Goal: Navigation & Orientation: Find specific page/section

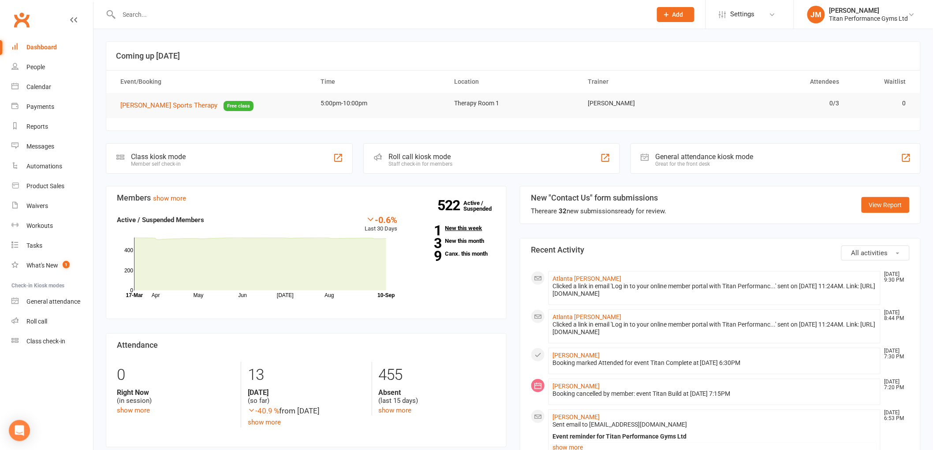
click at [471, 228] on link "1 New this week" at bounding box center [453, 228] width 85 height 6
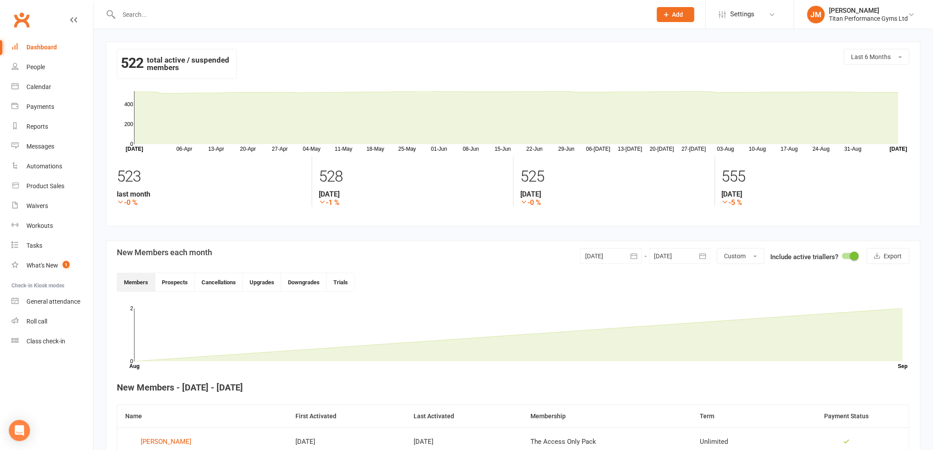
click at [36, 41] on link "Dashboard" at bounding box center [52, 47] width 82 height 20
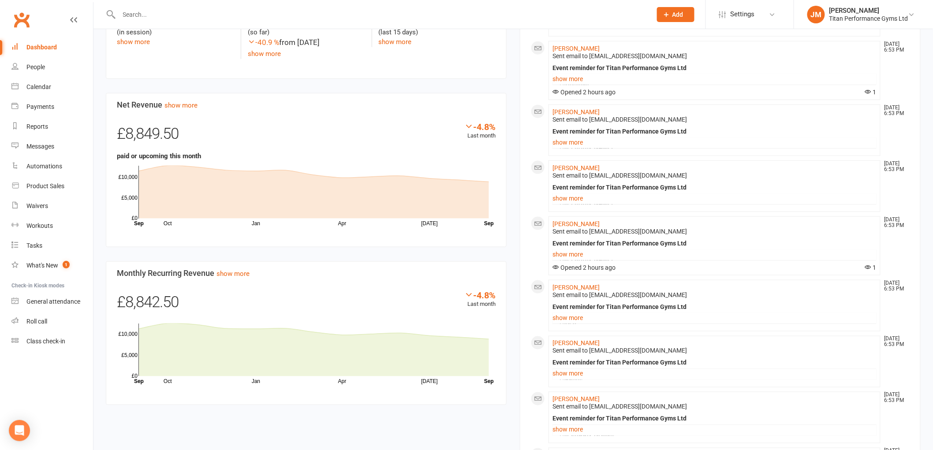
scroll to position [392, 0]
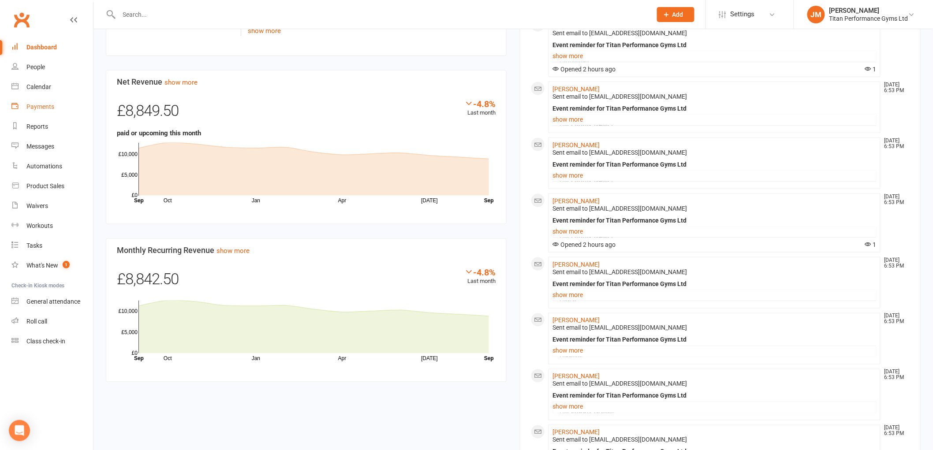
click at [64, 110] on link "Payments" at bounding box center [52, 107] width 82 height 20
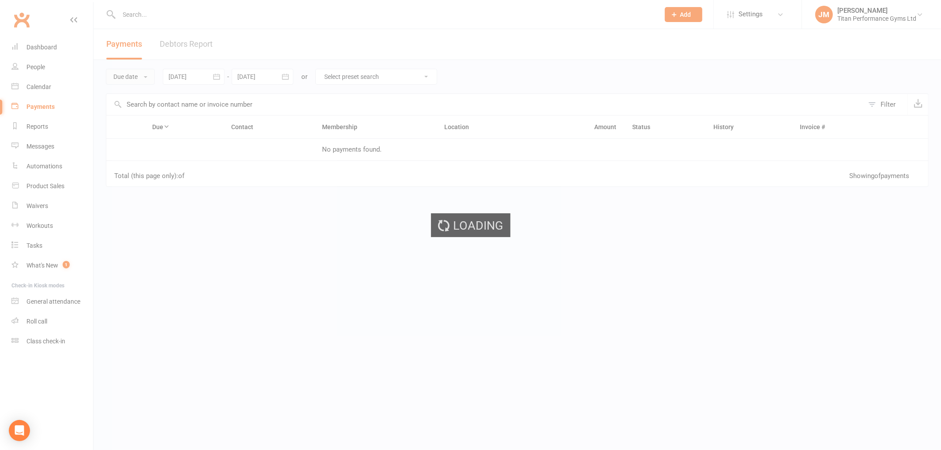
click at [122, 80] on button "Due date" at bounding box center [130, 77] width 49 height 16
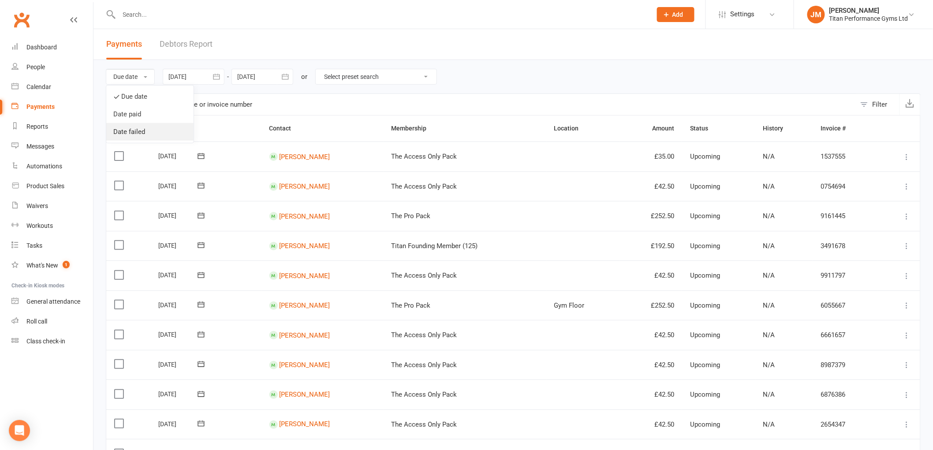
click at [123, 132] on link "Date failed" at bounding box center [149, 132] width 87 height 18
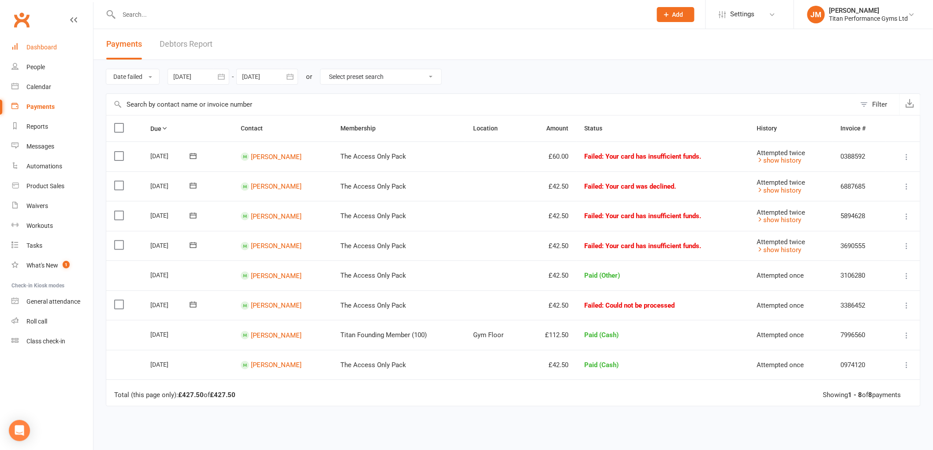
click at [57, 47] on link "Dashboard" at bounding box center [52, 47] width 82 height 20
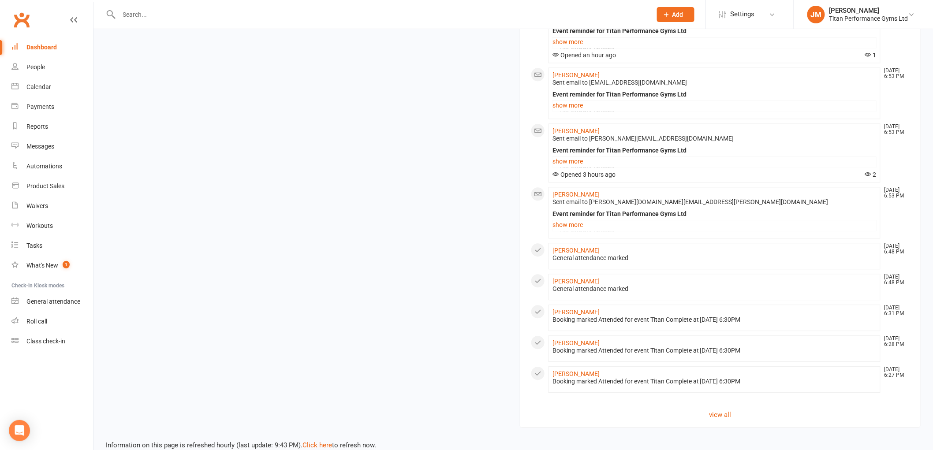
scroll to position [827, 0]
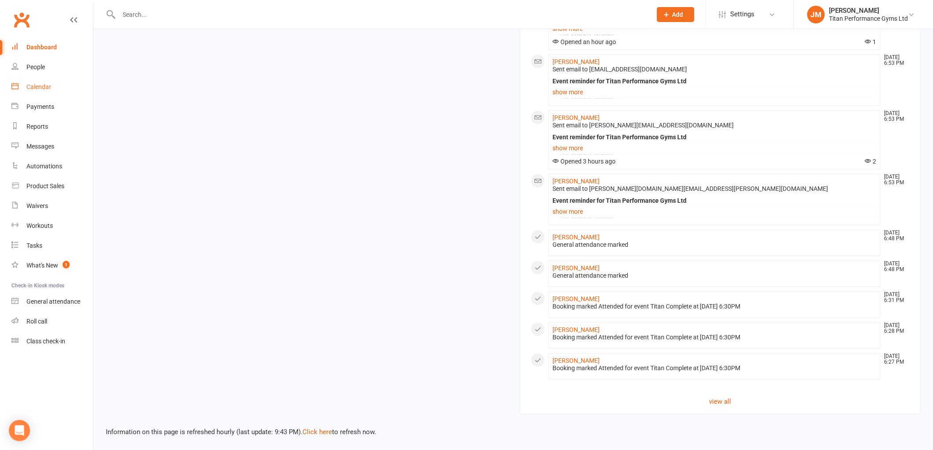
click at [45, 93] on link "Calendar" at bounding box center [52, 87] width 82 height 20
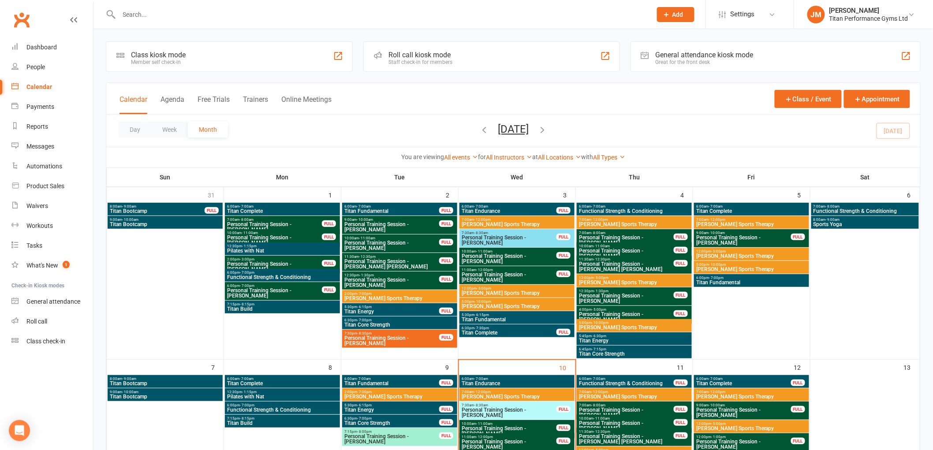
click at [523, 160] on link "All Instructors" at bounding box center [509, 157] width 46 height 7
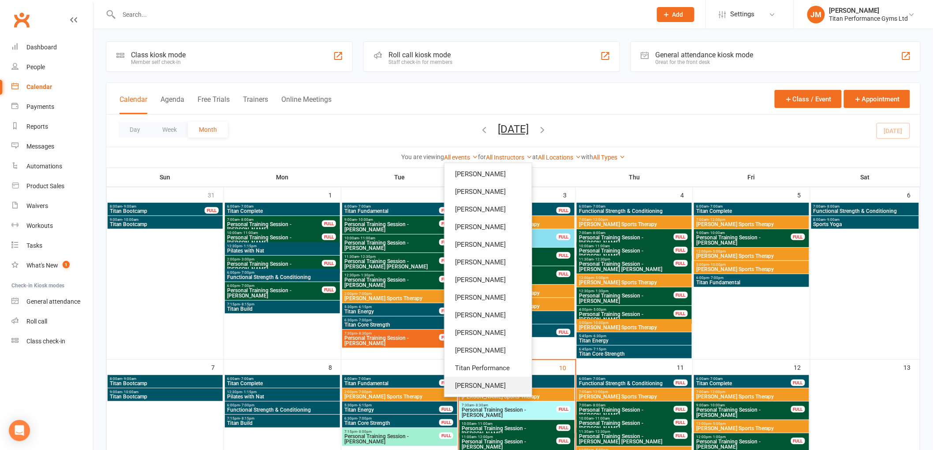
click at [482, 385] on link "[PERSON_NAME]" at bounding box center [488, 386] width 87 height 18
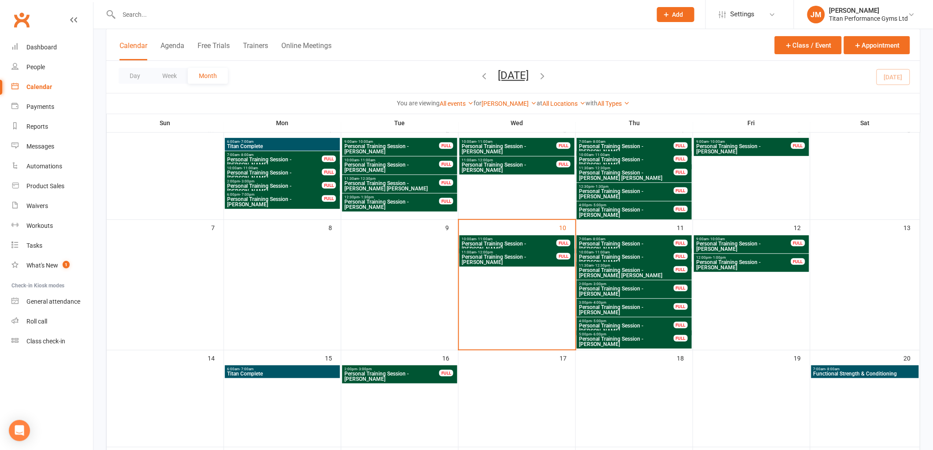
scroll to position [49, 0]
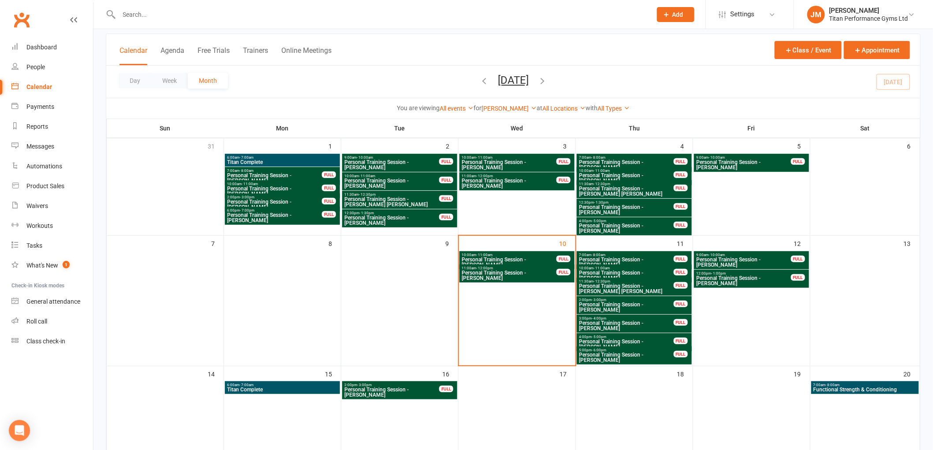
click at [318, 384] on span "6:00am - 7:00am" at bounding box center [283, 385] width 112 height 4
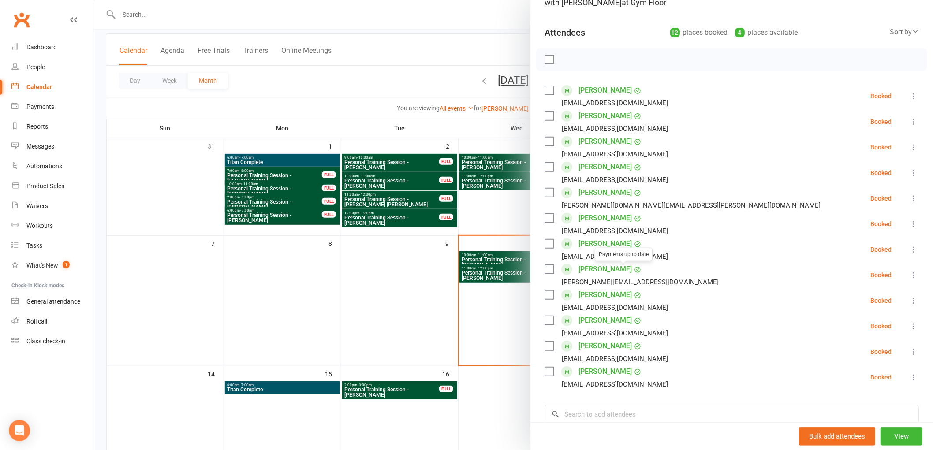
scroll to position [98, 0]
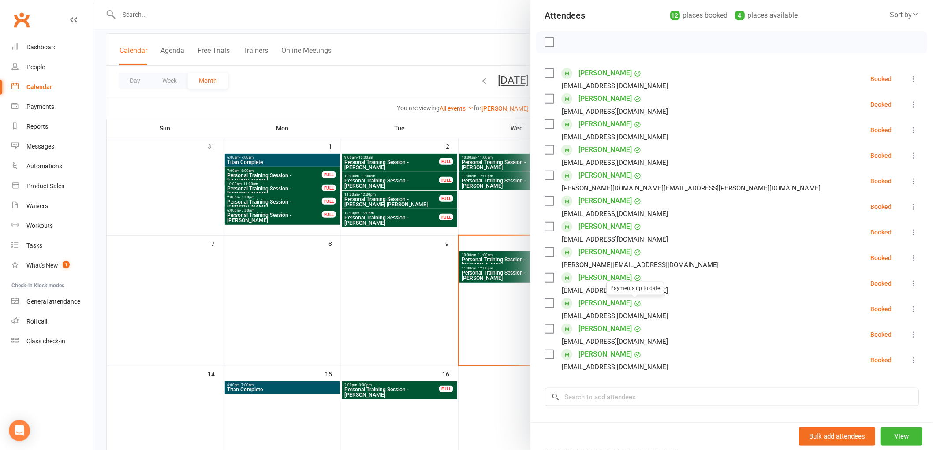
drag, startPoint x: 474, startPoint y: 348, endPoint x: 511, endPoint y: 346, distance: 36.7
click at [473, 348] on div at bounding box center [513, 225] width 840 height 450
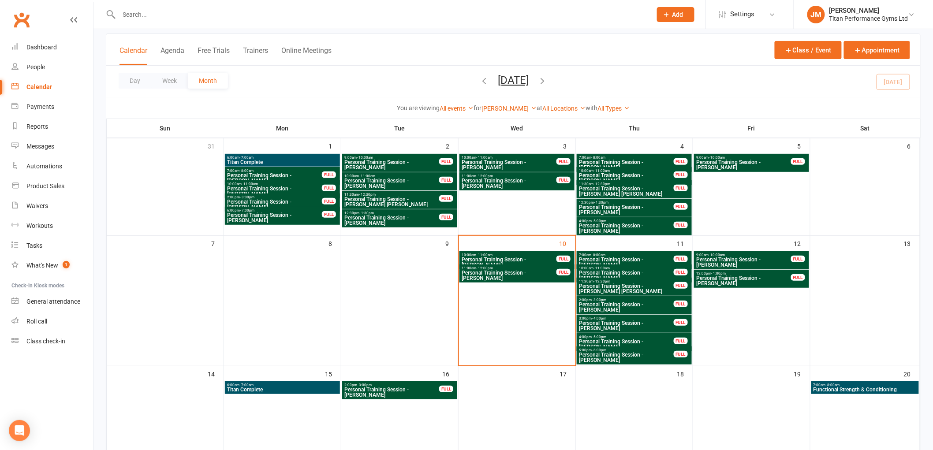
click at [825, 389] on span "Functional Strength & Conditioning" at bounding box center [865, 389] width 104 height 5
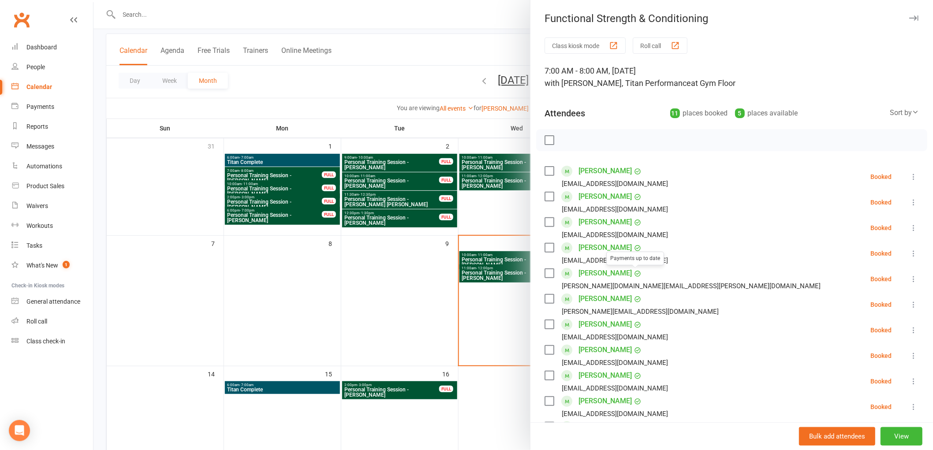
scroll to position [49, 0]
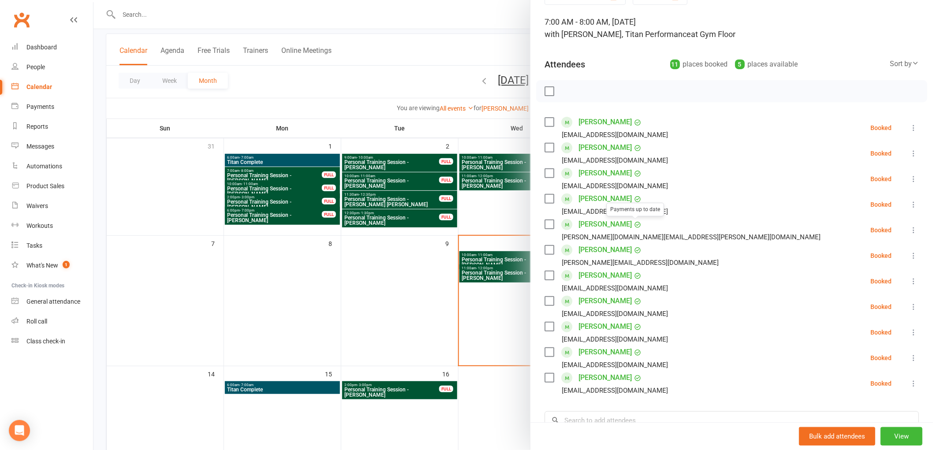
click at [447, 276] on div at bounding box center [513, 225] width 840 height 450
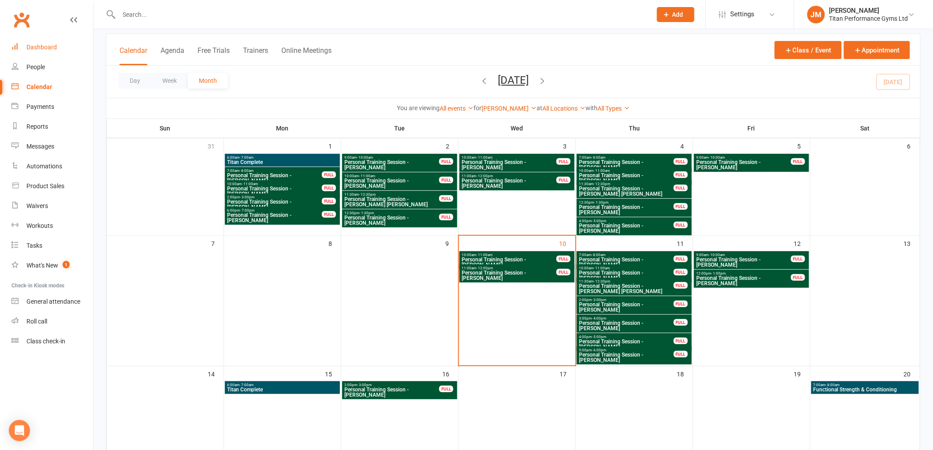
click at [47, 49] on div "Dashboard" at bounding box center [41, 47] width 30 height 7
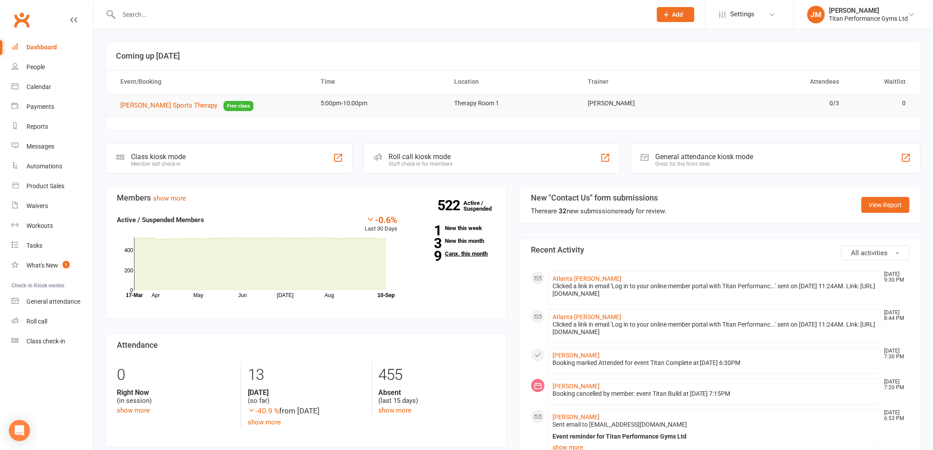
click at [456, 254] on link "9 Canx. this month" at bounding box center [453, 254] width 85 height 6
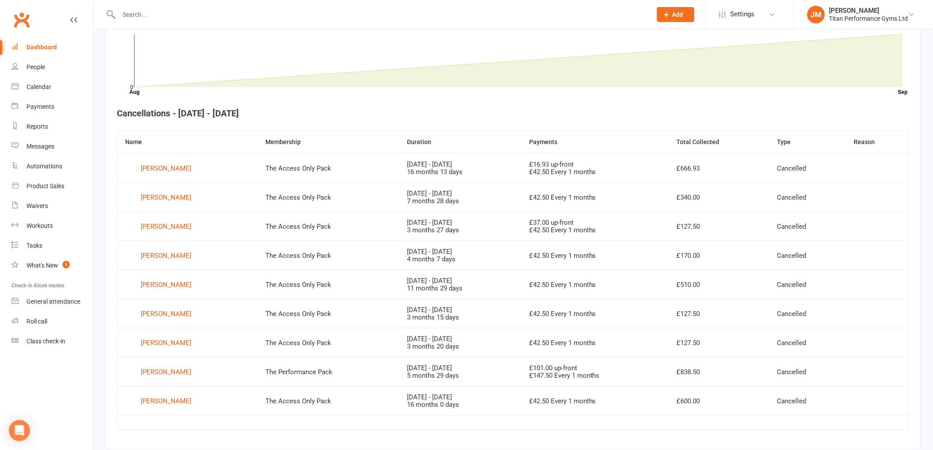
scroll to position [290, 0]
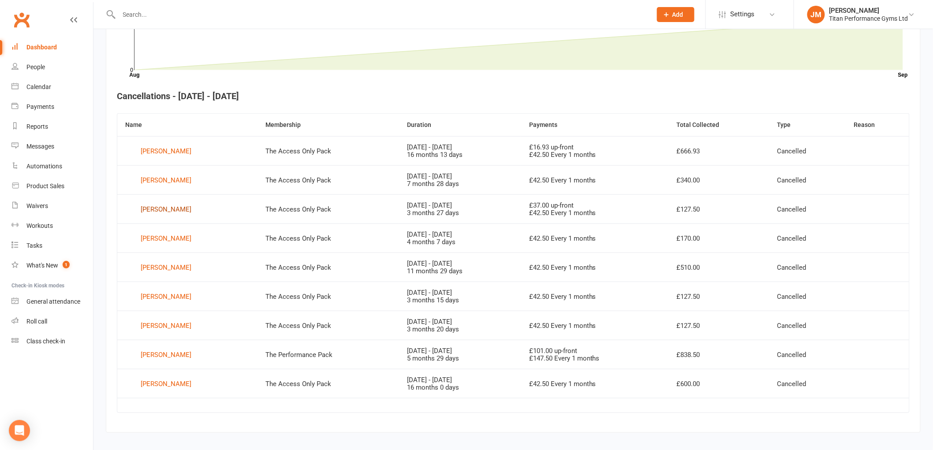
click at [148, 206] on div "[PERSON_NAME]" at bounding box center [166, 209] width 51 height 13
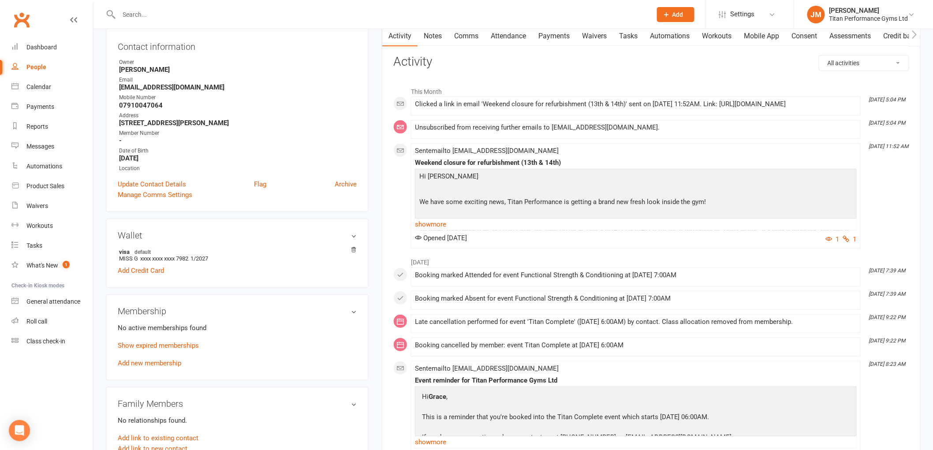
scroll to position [98, 0]
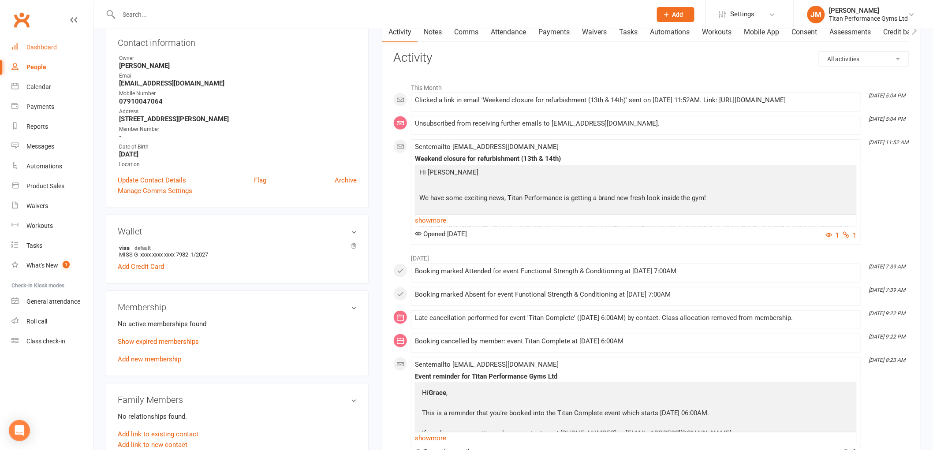
click at [24, 51] on link "Dashboard" at bounding box center [52, 47] width 82 height 20
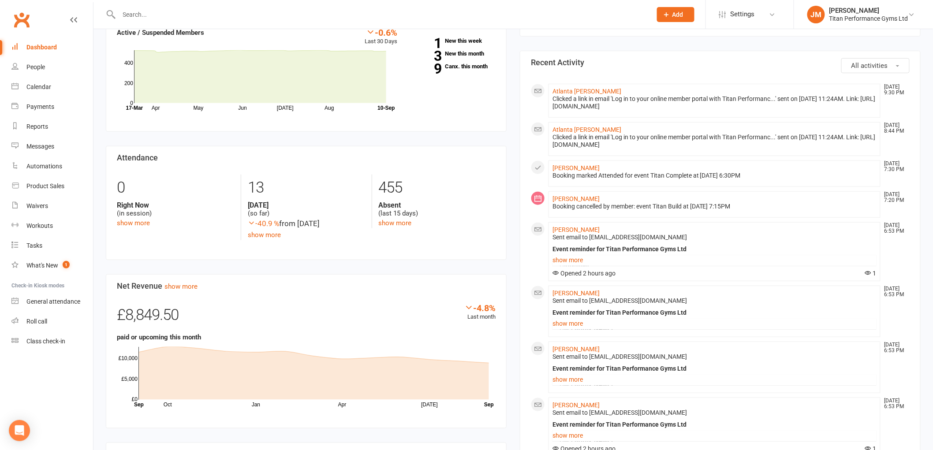
scroll to position [196, 0]
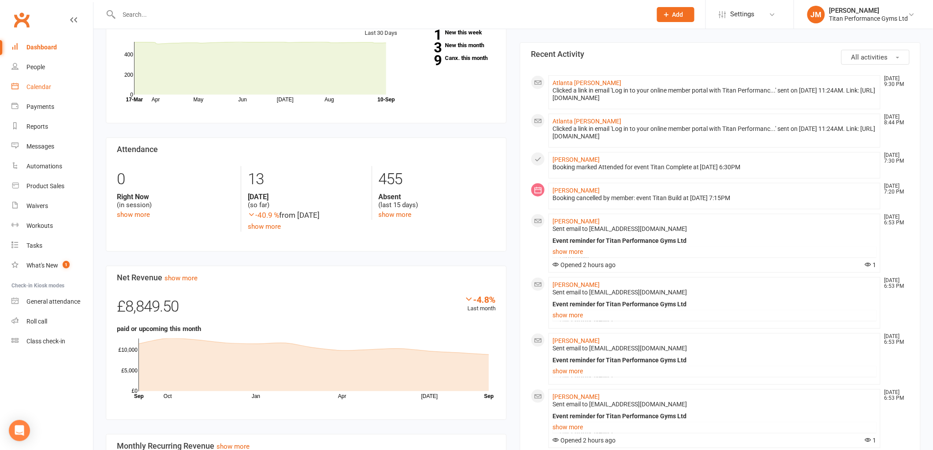
click at [38, 85] on div "Calendar" at bounding box center [38, 86] width 25 height 7
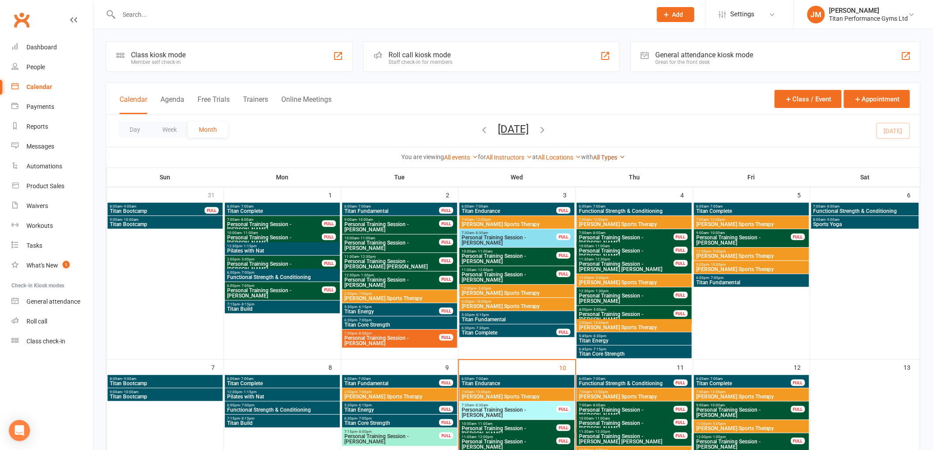
click at [600, 159] on link "All Types" at bounding box center [609, 157] width 32 height 7
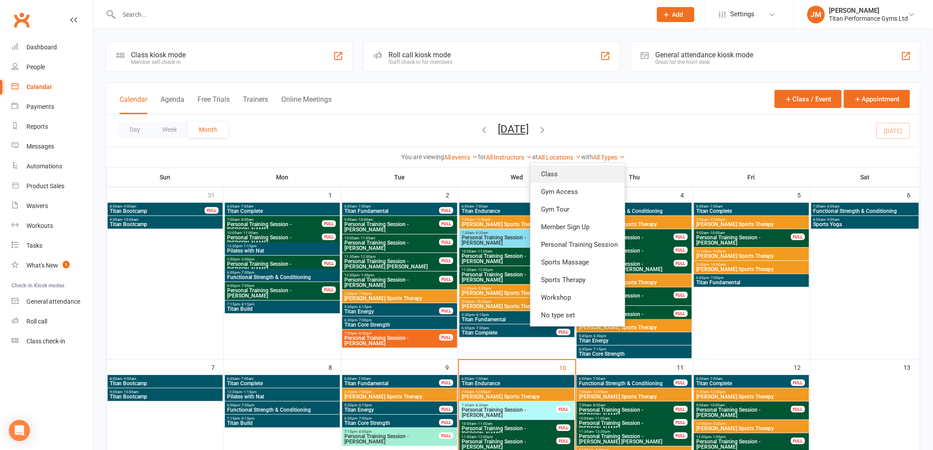
click at [598, 168] on link "Class" at bounding box center [577, 174] width 94 height 18
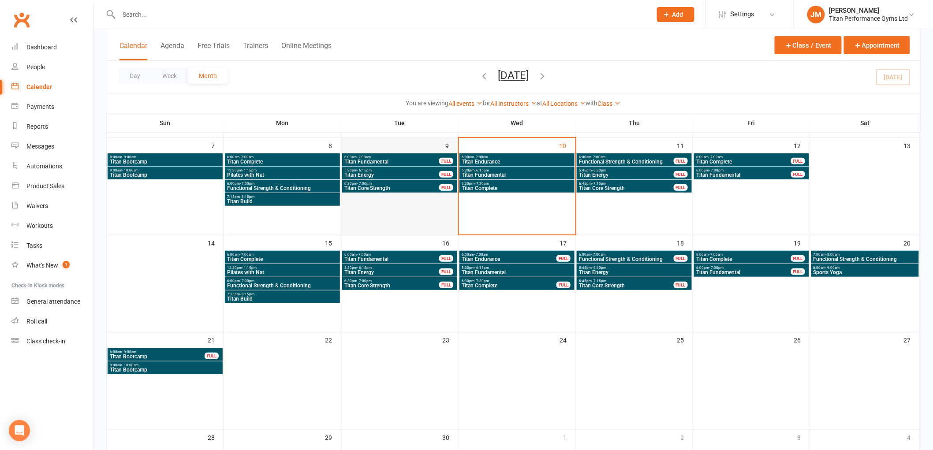
scroll to position [98, 0]
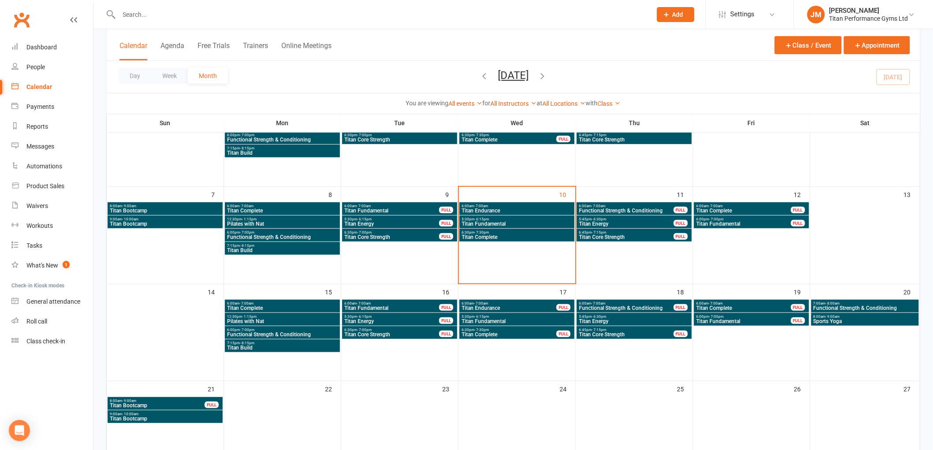
click at [831, 307] on span "Functional Strength & Conditioning" at bounding box center [865, 308] width 104 height 5
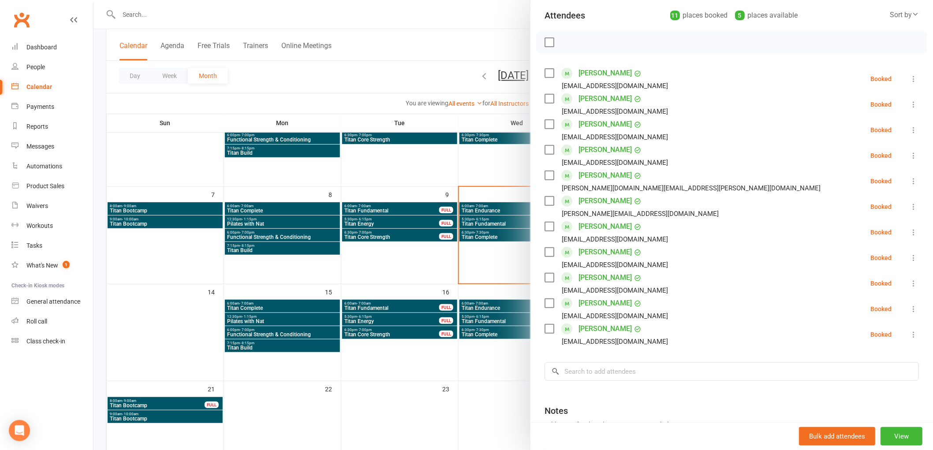
click at [445, 306] on div at bounding box center [513, 225] width 840 height 450
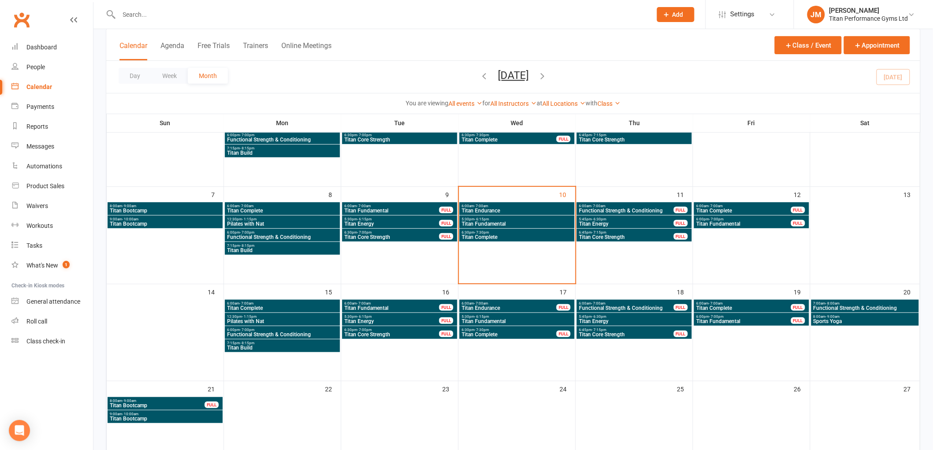
click at [832, 322] on span "Sports Yoga" at bounding box center [865, 321] width 104 height 5
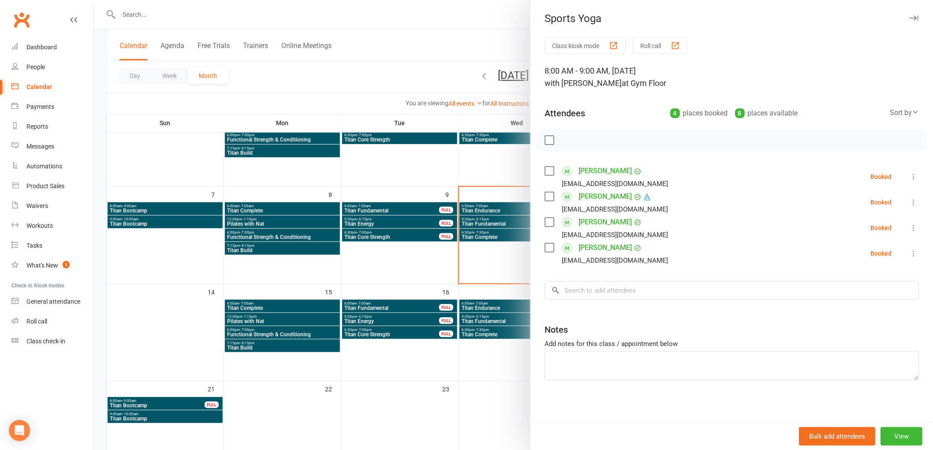
click at [440, 325] on div at bounding box center [513, 225] width 840 height 450
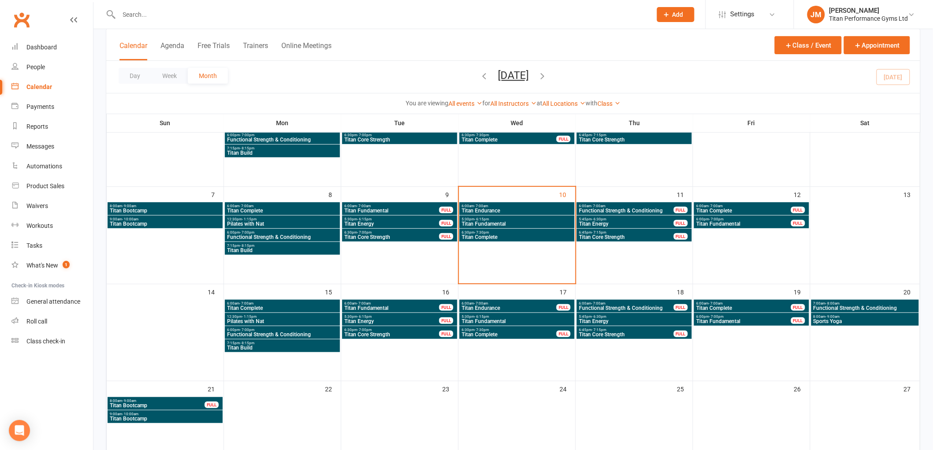
click at [314, 334] on span "Functional Strength & Conditioning" at bounding box center [283, 334] width 112 height 5
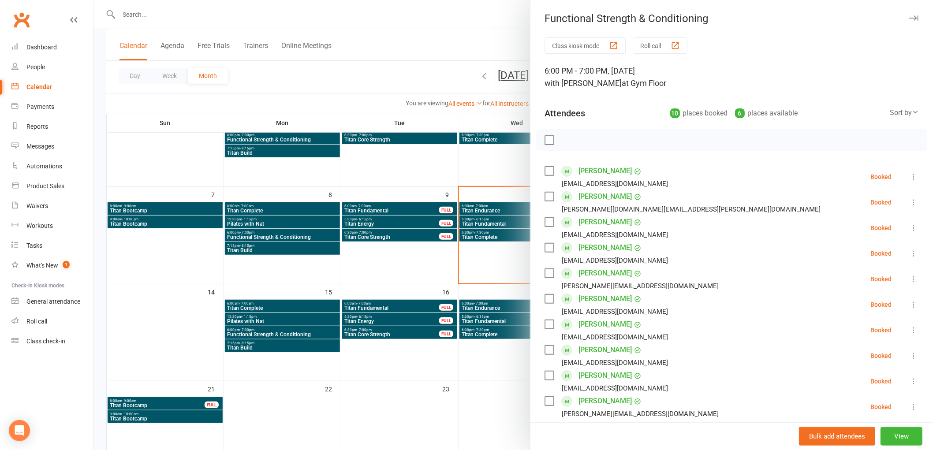
click at [311, 335] on div at bounding box center [513, 225] width 840 height 450
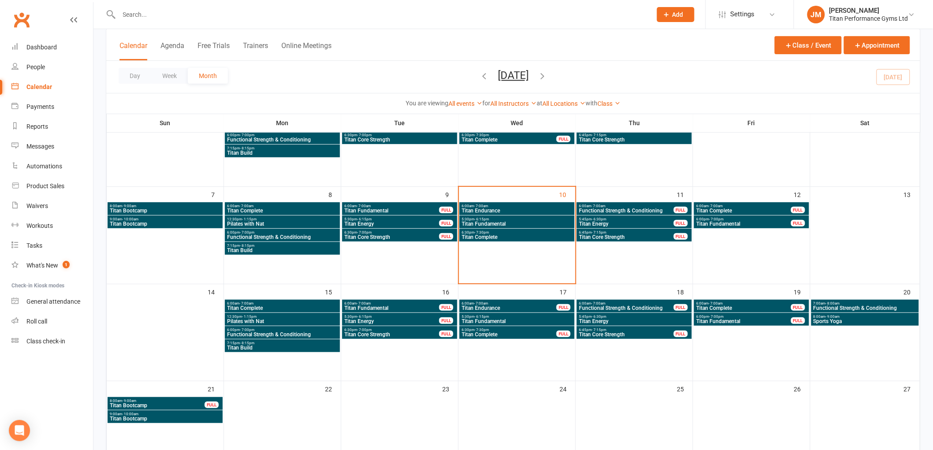
click at [385, 329] on span "6:30pm - 7:00pm" at bounding box center [392, 330] width 96 height 4
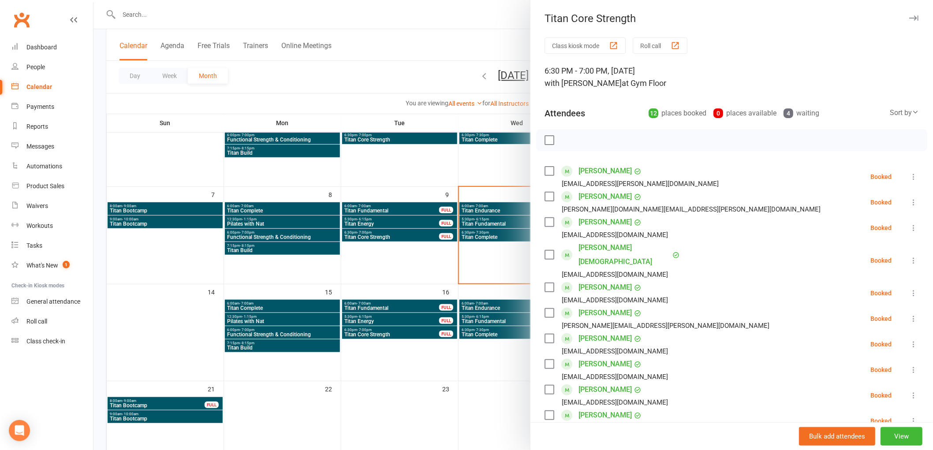
click at [384, 331] on div at bounding box center [513, 225] width 840 height 450
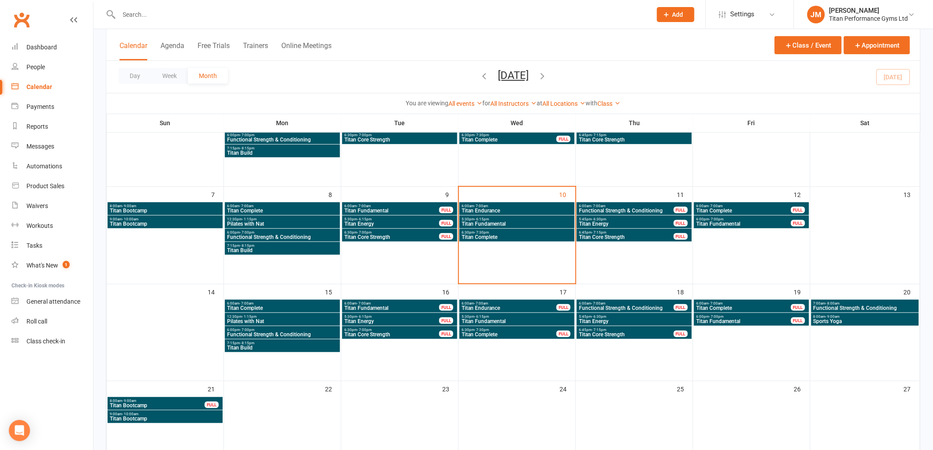
click at [391, 324] on span "Titan Energy" at bounding box center [392, 321] width 96 height 5
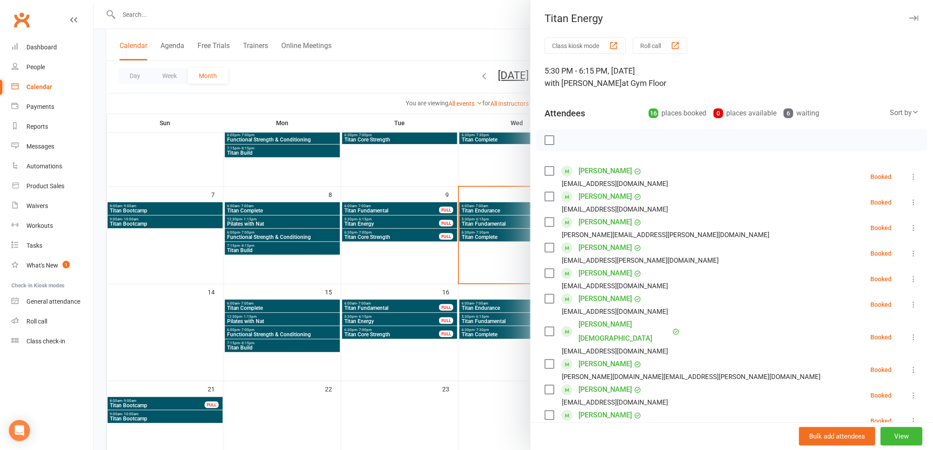
click at [464, 335] on div at bounding box center [513, 225] width 840 height 450
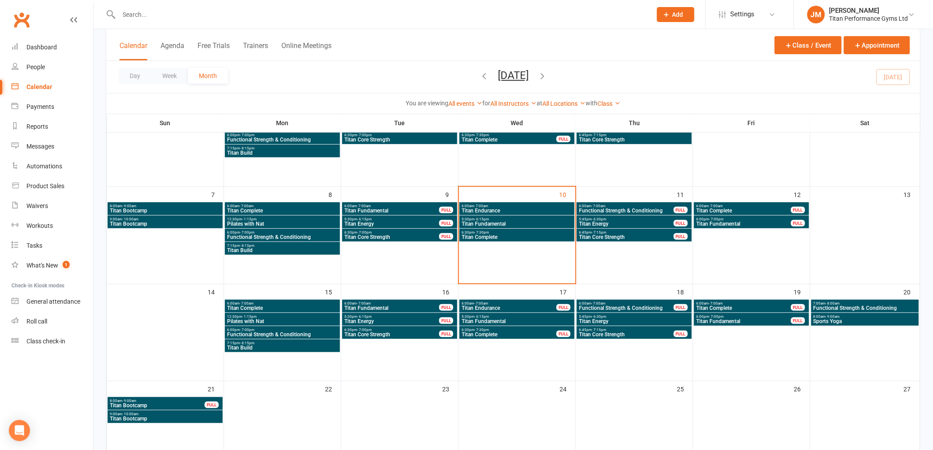
click at [532, 331] on span "6:30pm - 7:30pm" at bounding box center [509, 330] width 96 height 4
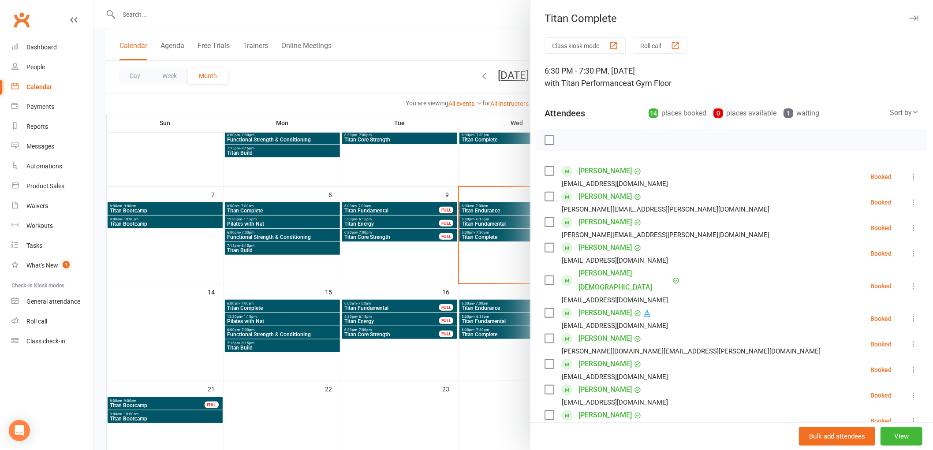
click at [532, 332] on div "Class kiosk mode Roll call 6:30 PM - 7:30 PM, [DATE] with Titan Performance at …" at bounding box center [731, 401] width 403 height 728
click at [501, 344] on div at bounding box center [513, 225] width 840 height 450
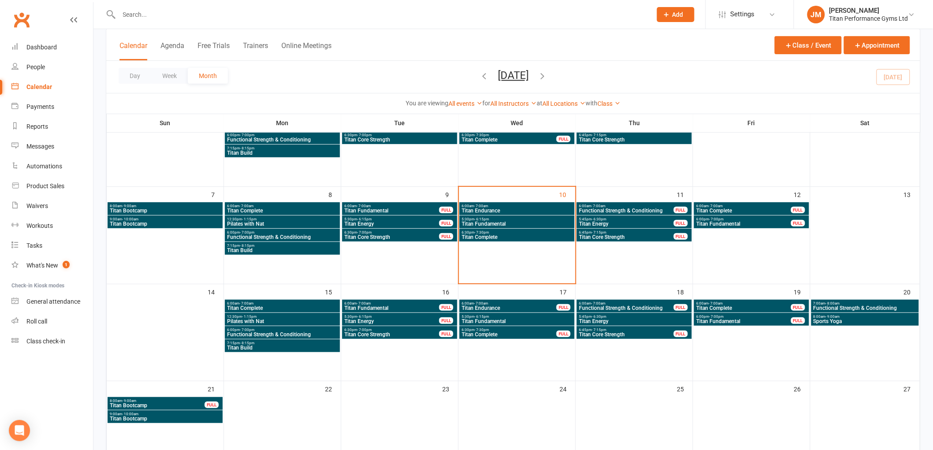
click at [624, 321] on span "Titan Energy" at bounding box center [635, 321] width 112 height 5
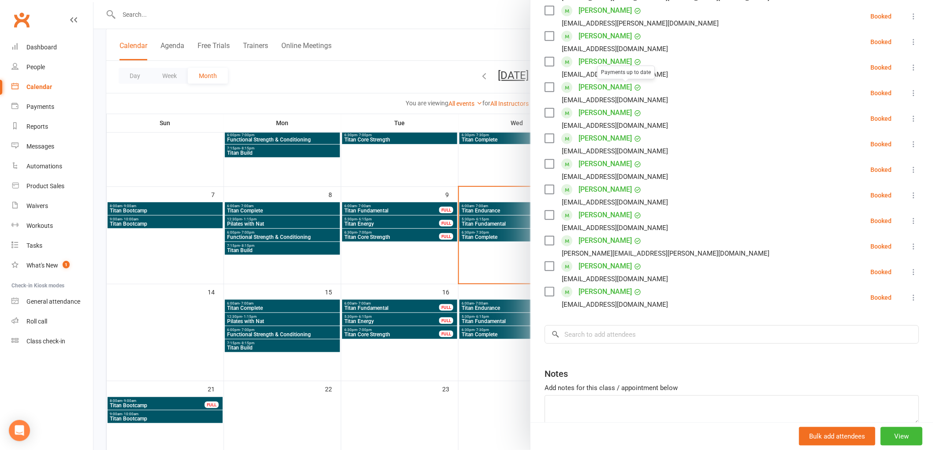
scroll to position [245, 0]
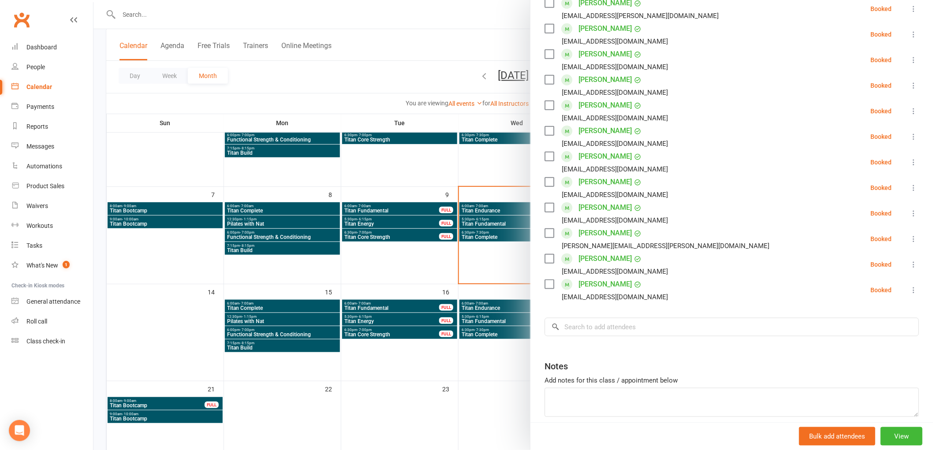
click at [461, 314] on div at bounding box center [513, 225] width 840 height 450
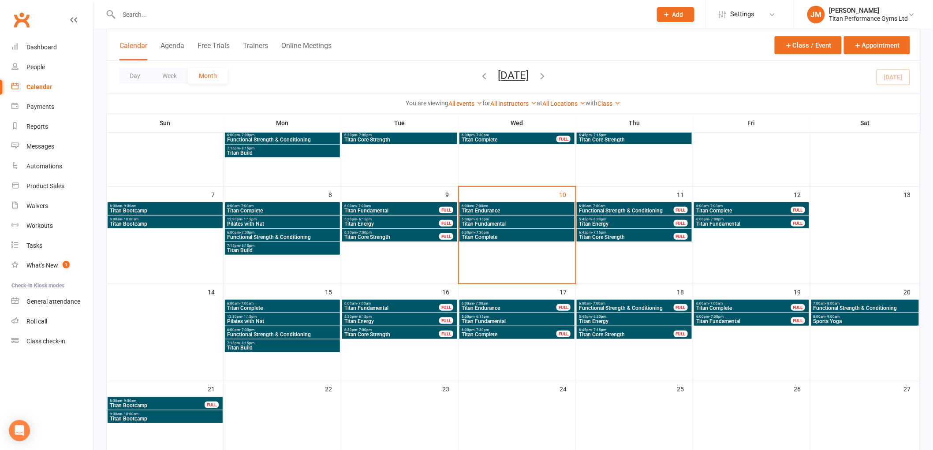
click at [735, 307] on span "Titan Complete" at bounding box center [744, 308] width 96 height 5
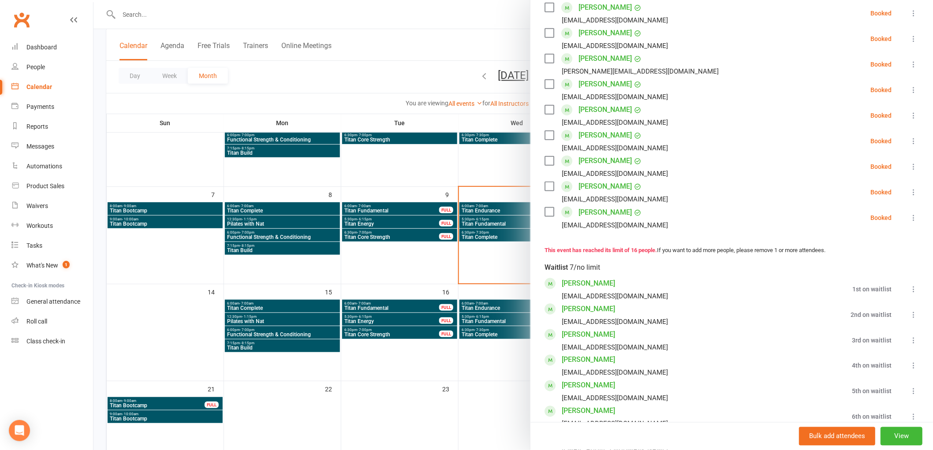
scroll to position [534, 0]
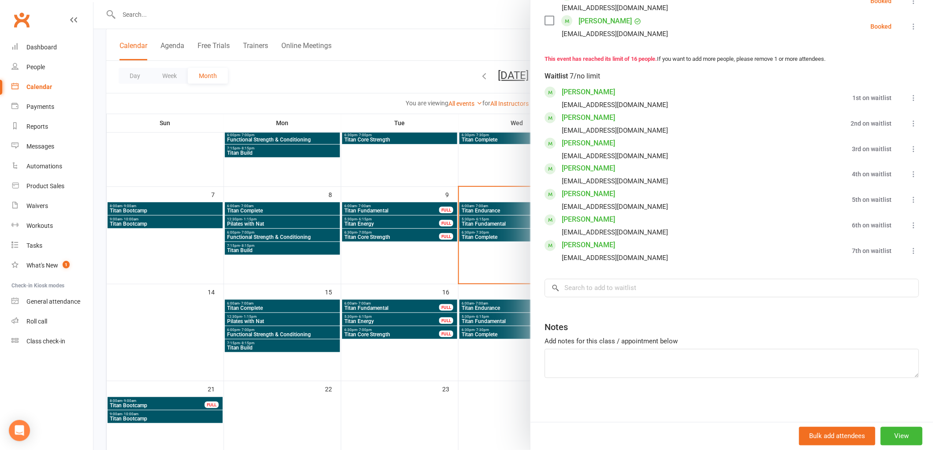
click at [415, 296] on div at bounding box center [513, 225] width 840 height 450
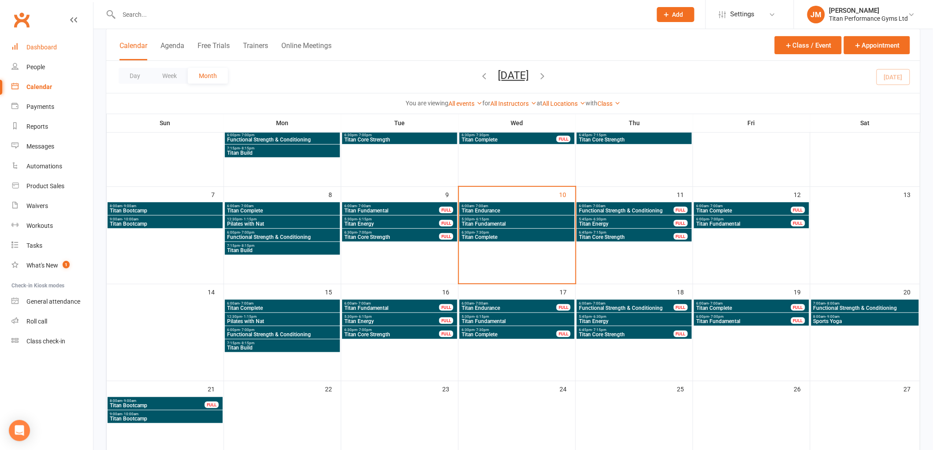
click at [65, 45] on link "Dashboard" at bounding box center [52, 47] width 82 height 20
